Goal: Information Seeking & Learning: Learn about a topic

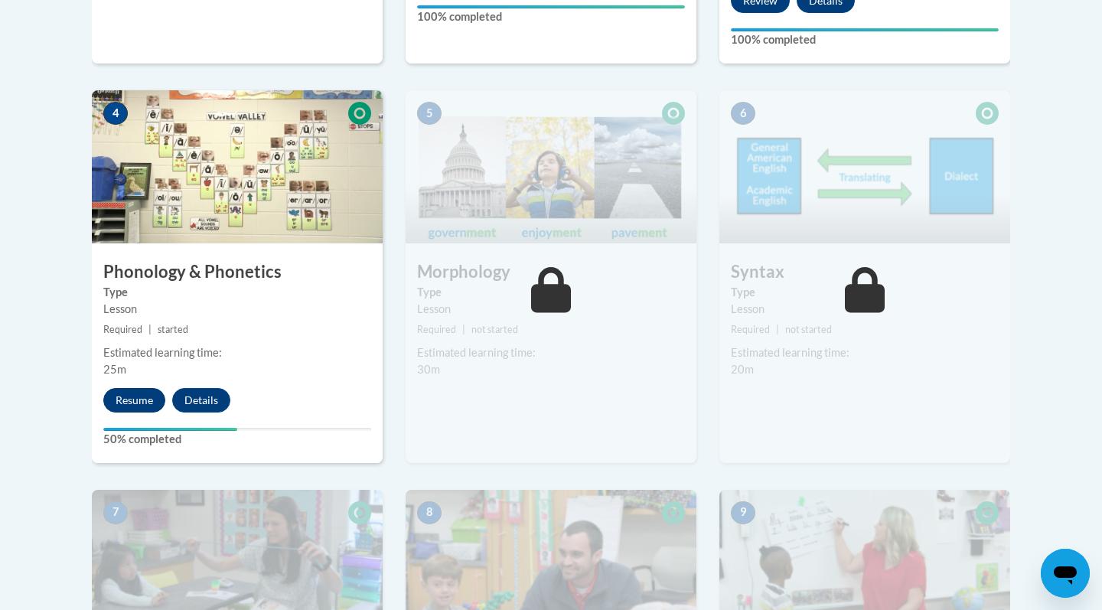
click at [145, 400] on button "Resume" at bounding box center [134, 400] width 62 height 24
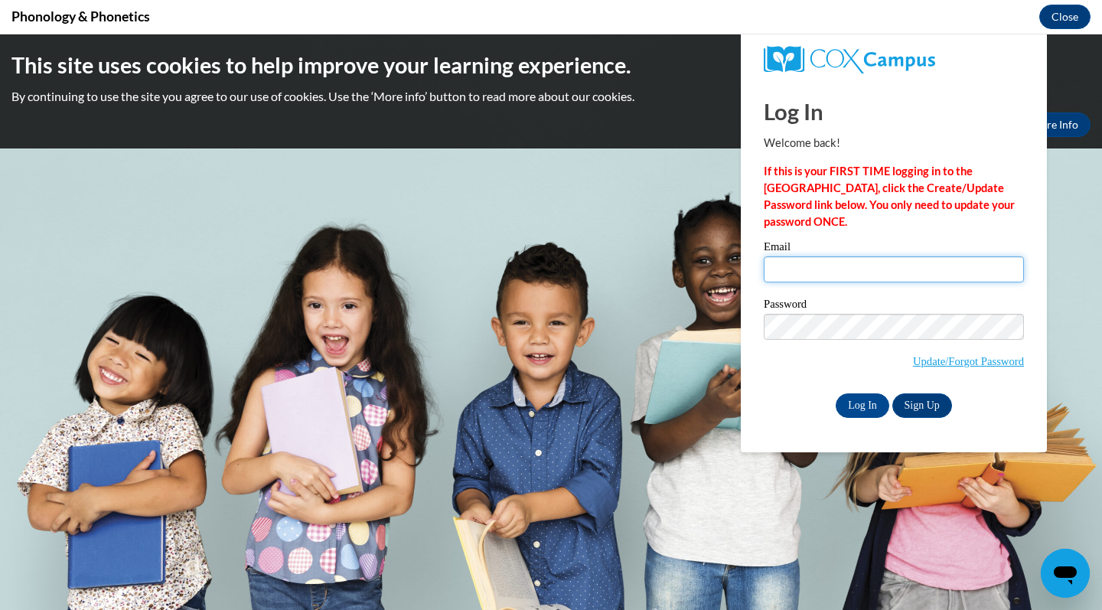
type input "rpuaclopez@daltonstate.edu"
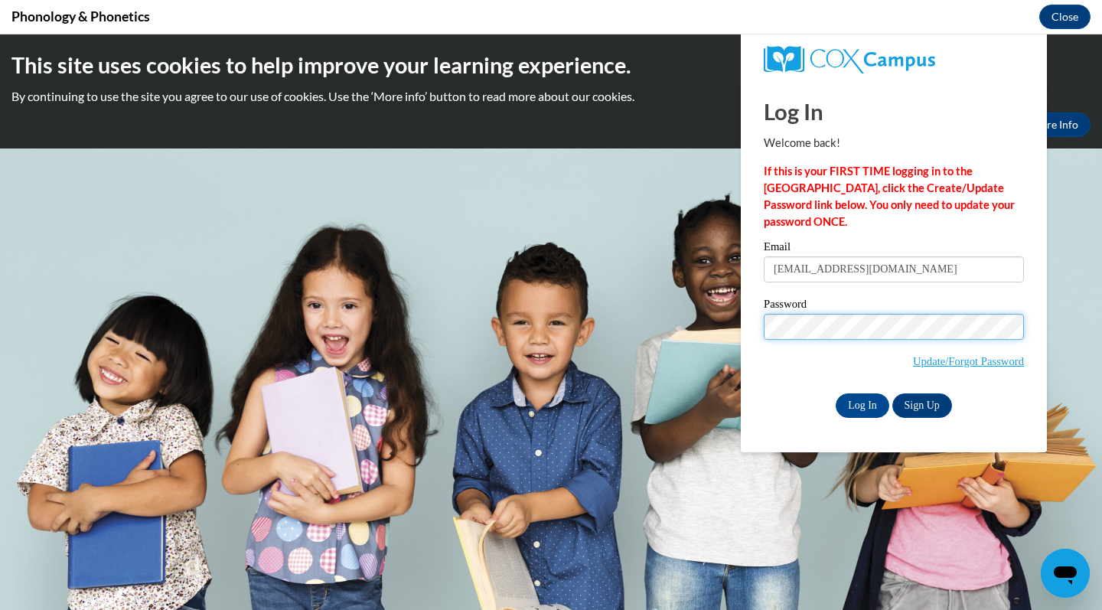
click at [861, 402] on input "Log In" at bounding box center [862, 405] width 54 height 24
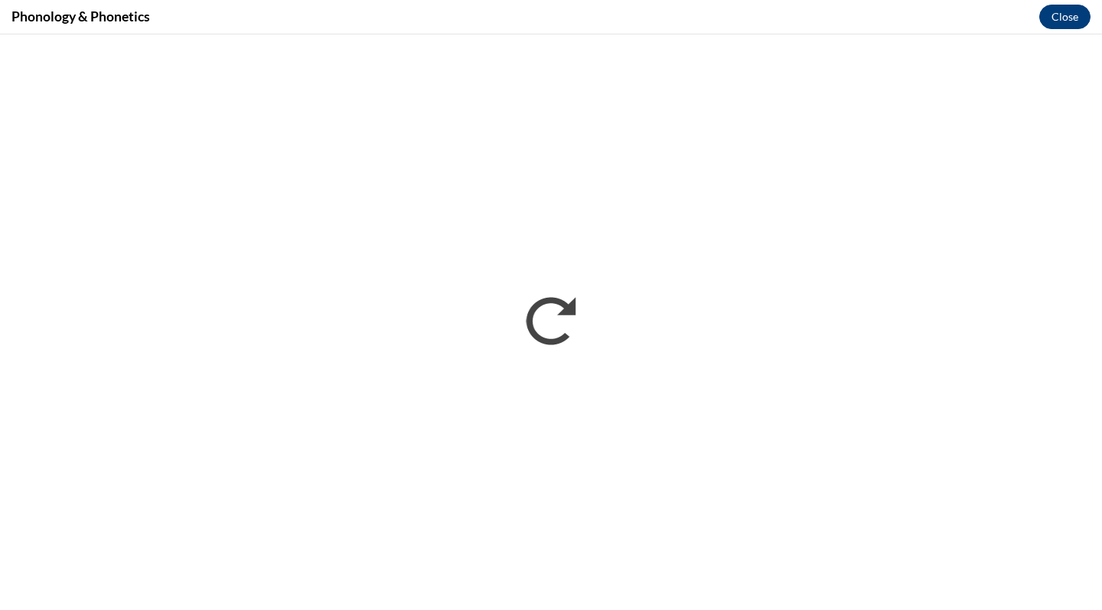
click at [1064, 17] on button "Close" at bounding box center [1064, 17] width 51 height 24
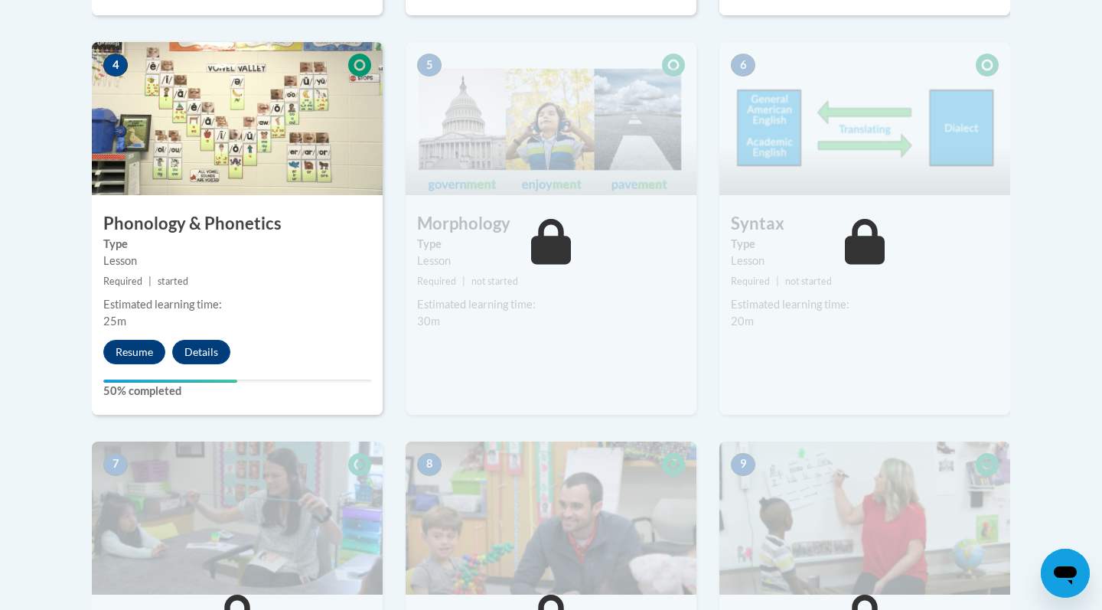
scroll to position [953, 0]
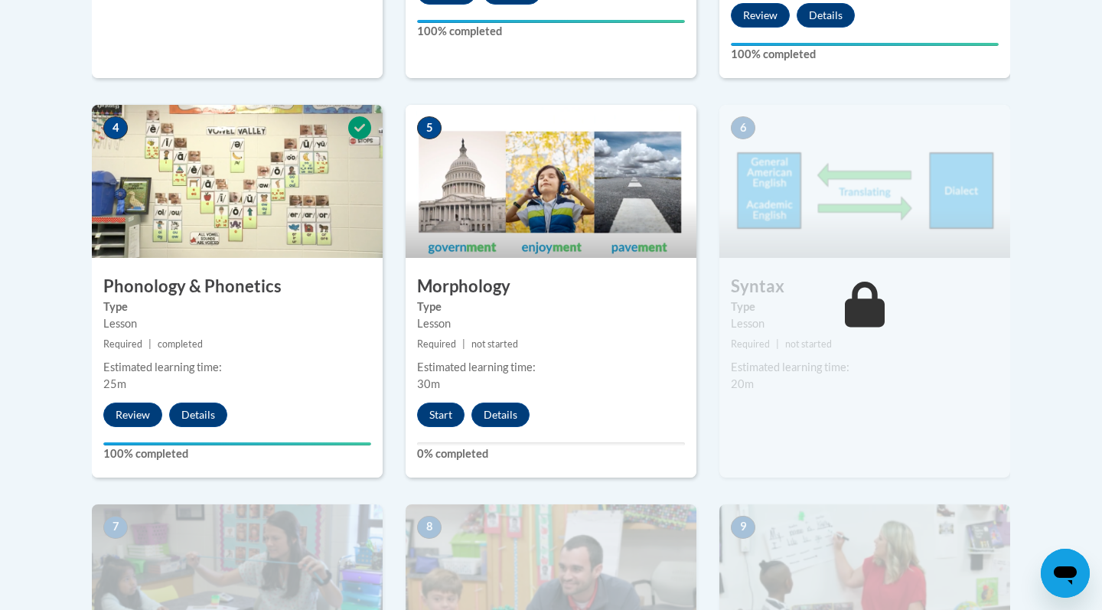
scroll to position [922, 0]
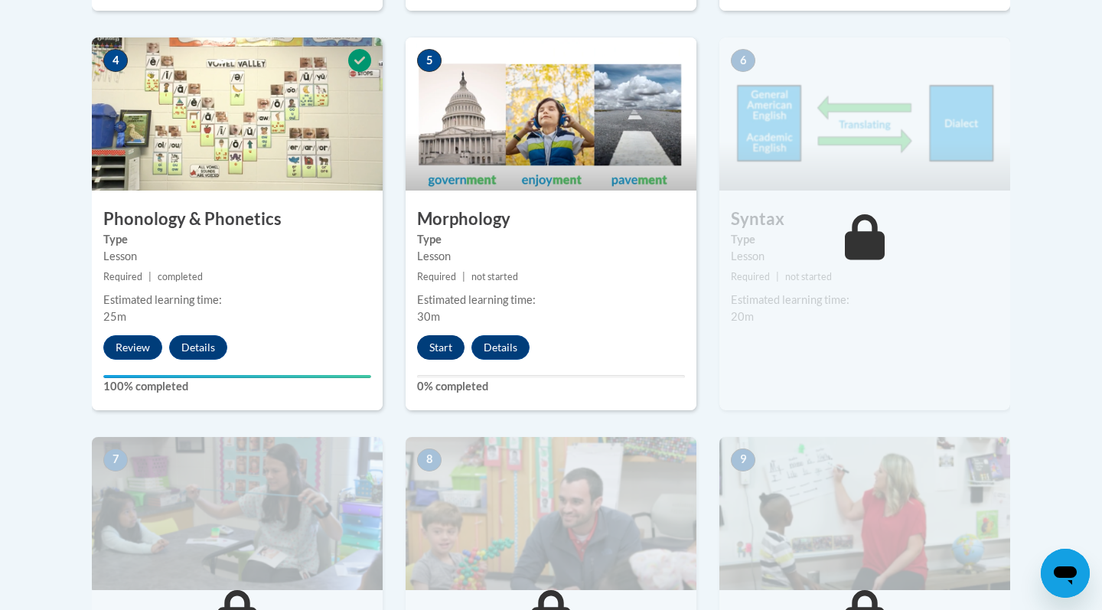
click at [437, 346] on button "Start" at bounding box center [440, 347] width 47 height 24
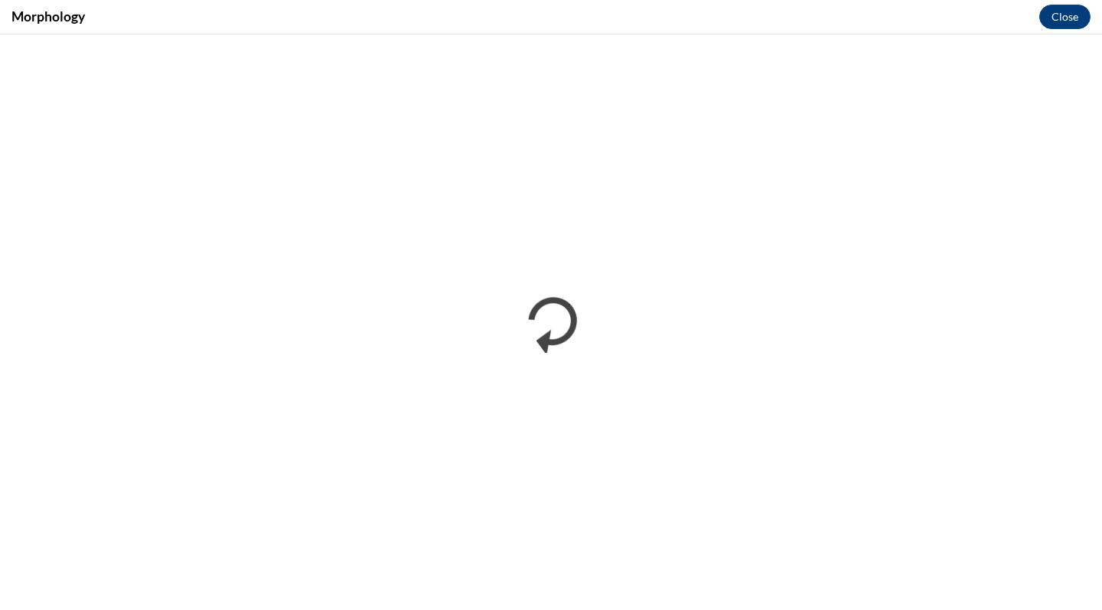
scroll to position [0, 0]
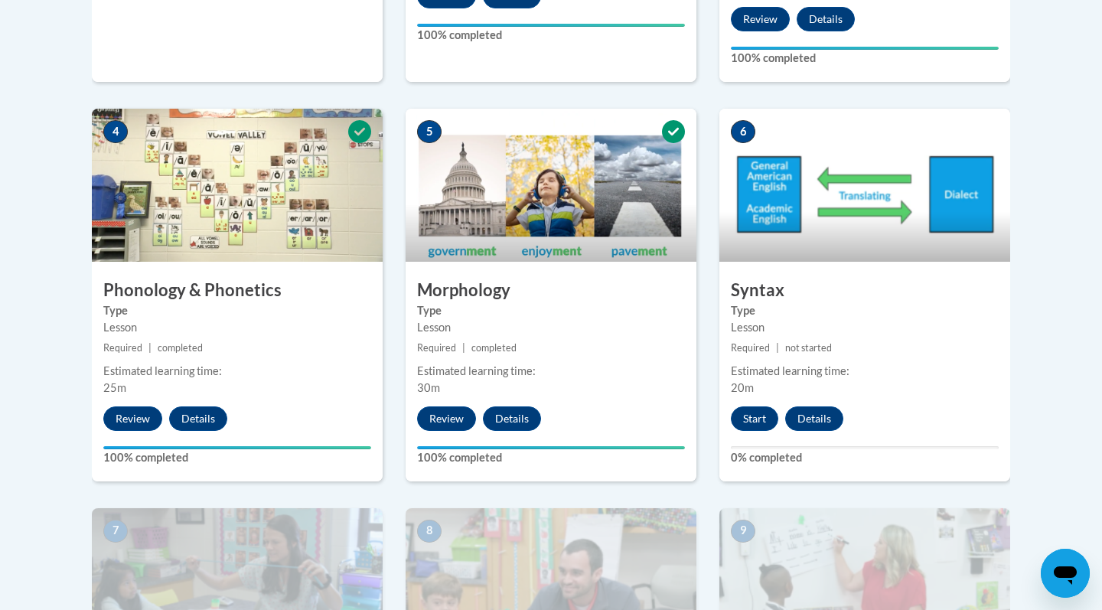
scroll to position [839, 0]
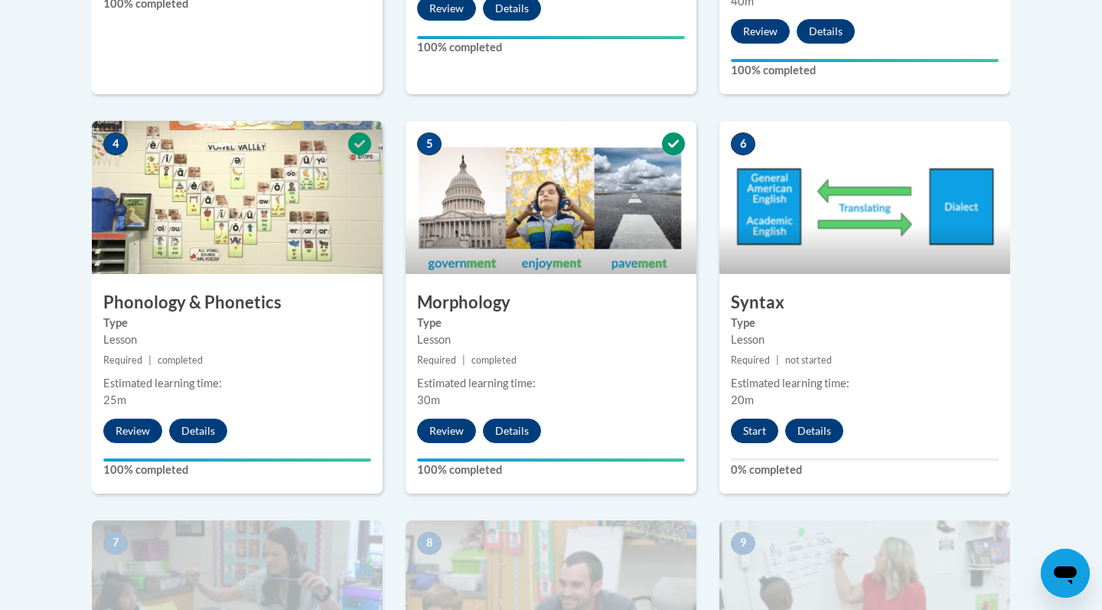
click at [755, 426] on button "Start" at bounding box center [754, 431] width 47 height 24
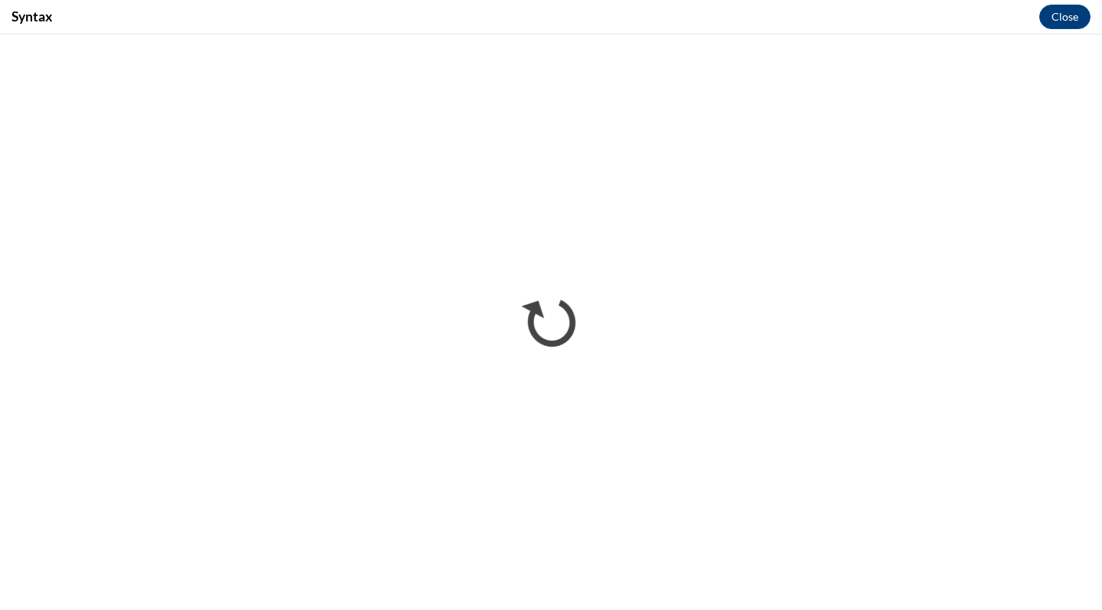
scroll to position [0, 0]
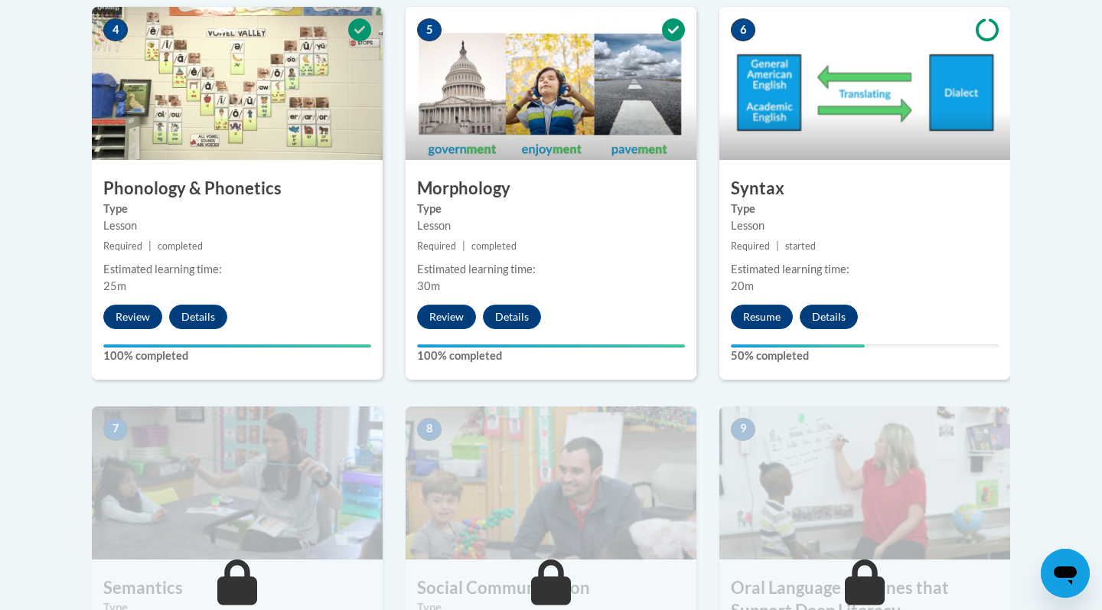
scroll to position [967, 0]
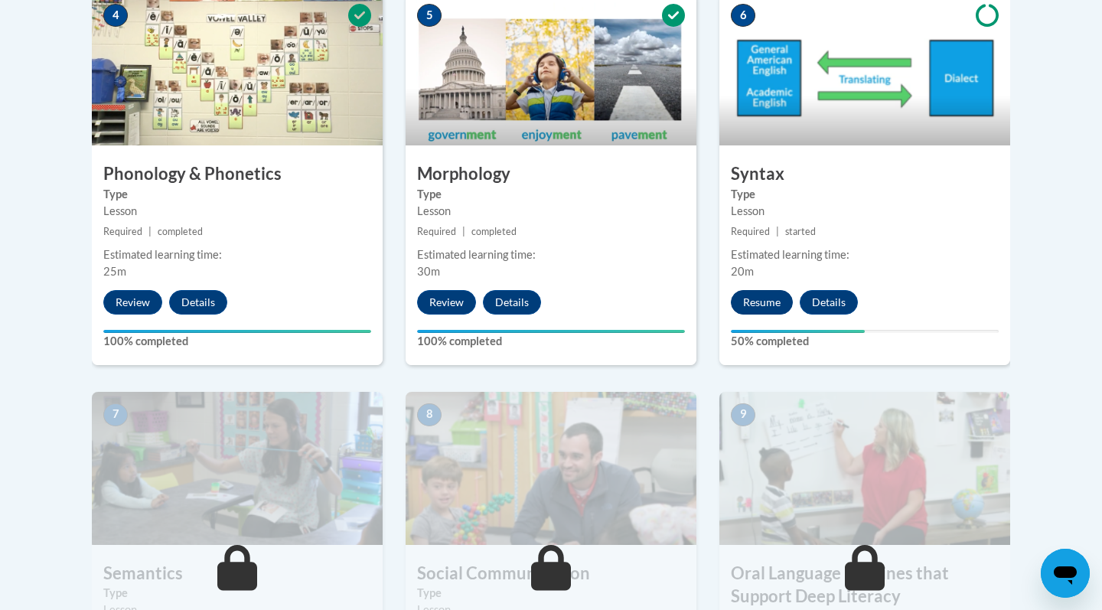
click at [771, 294] on button "Resume" at bounding box center [762, 302] width 62 height 24
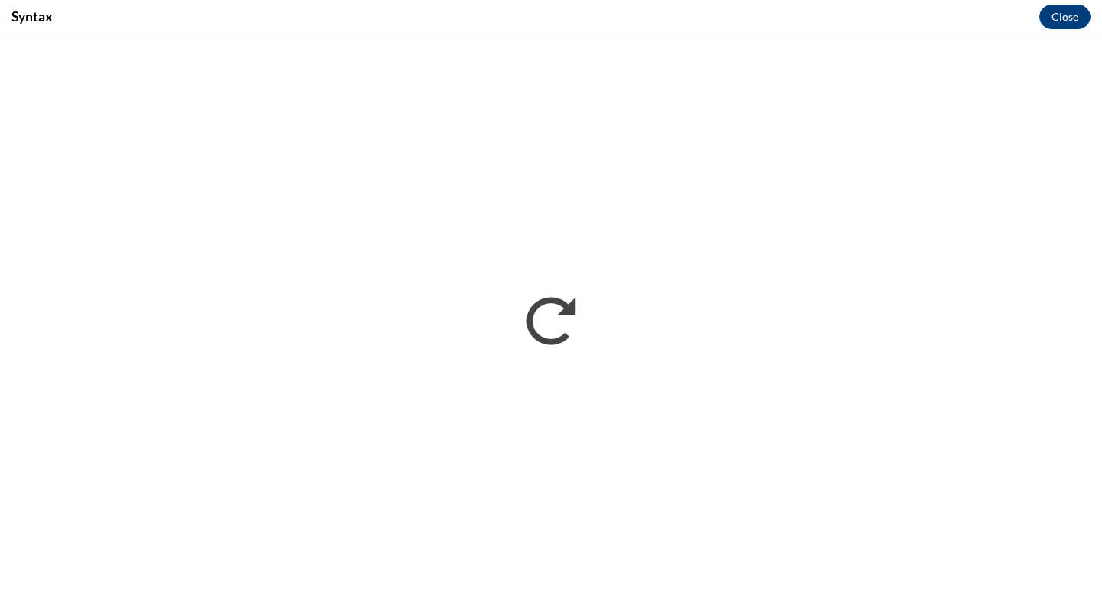
scroll to position [0, 0]
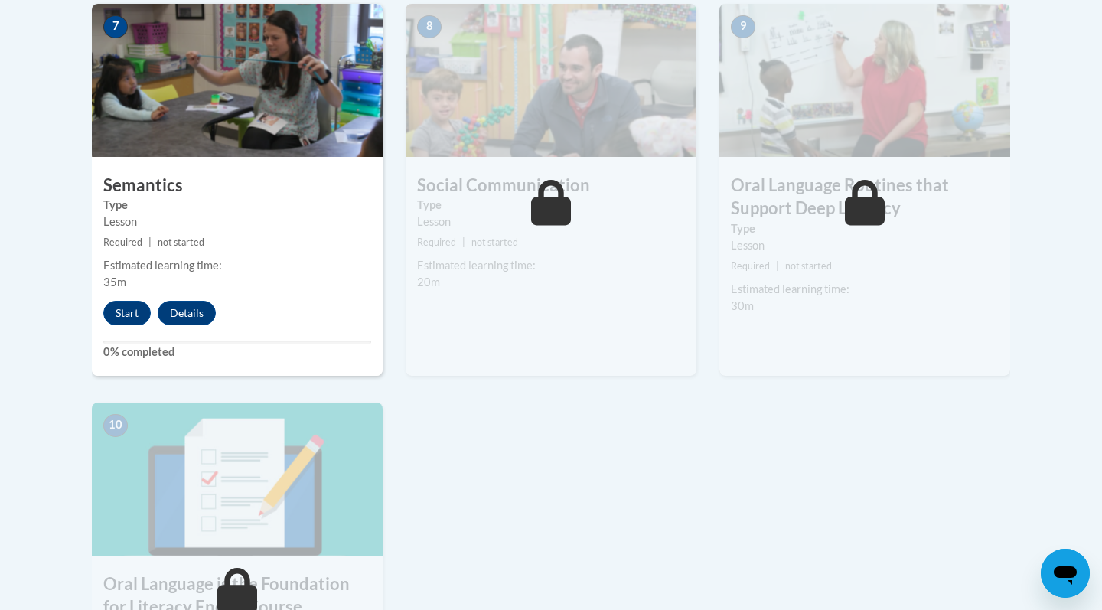
scroll to position [1333, 0]
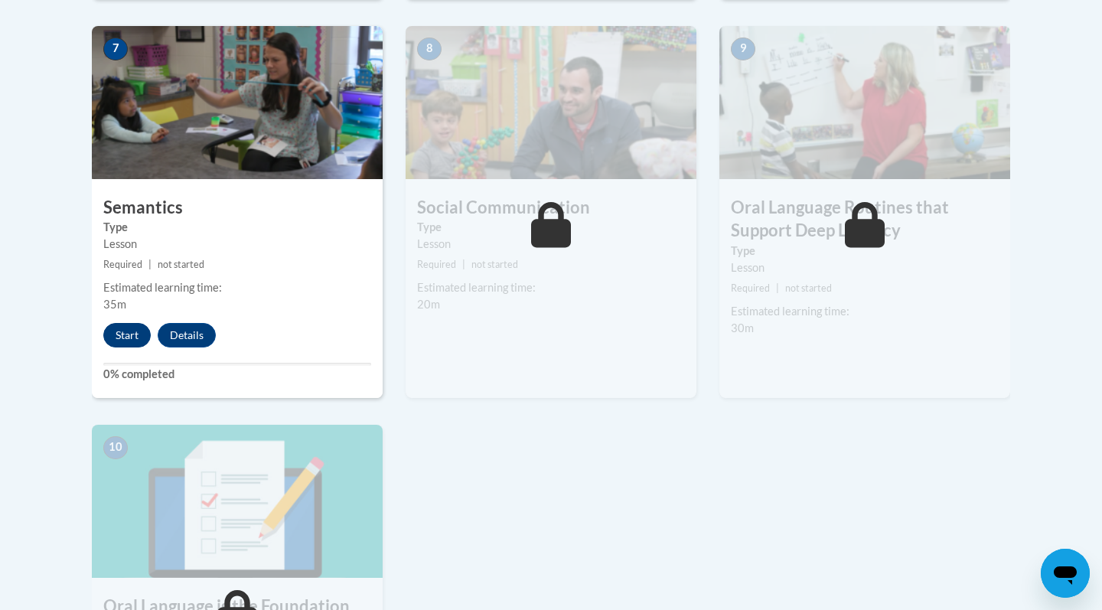
click at [133, 323] on button "Start" at bounding box center [126, 335] width 47 height 24
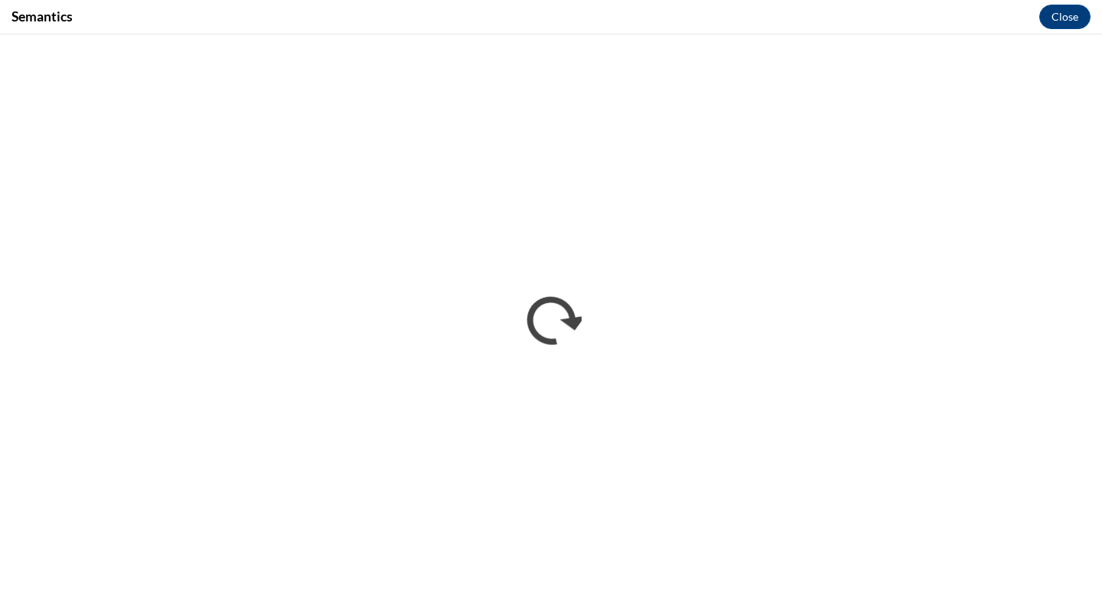
scroll to position [0, 0]
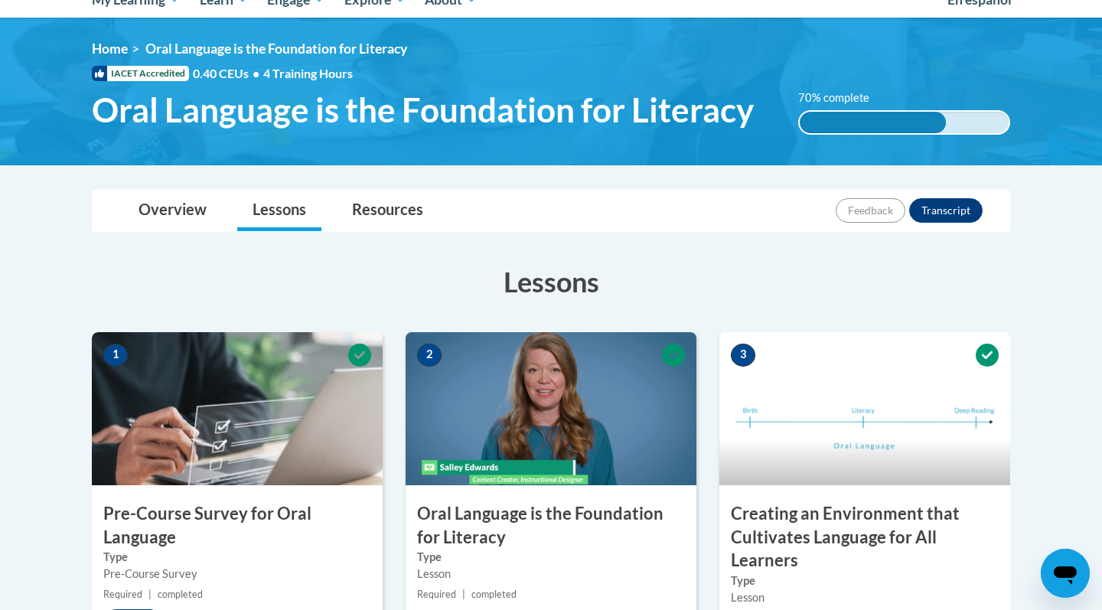
scroll to position [85, 0]
